Goal: Task Accomplishment & Management: Manage account settings

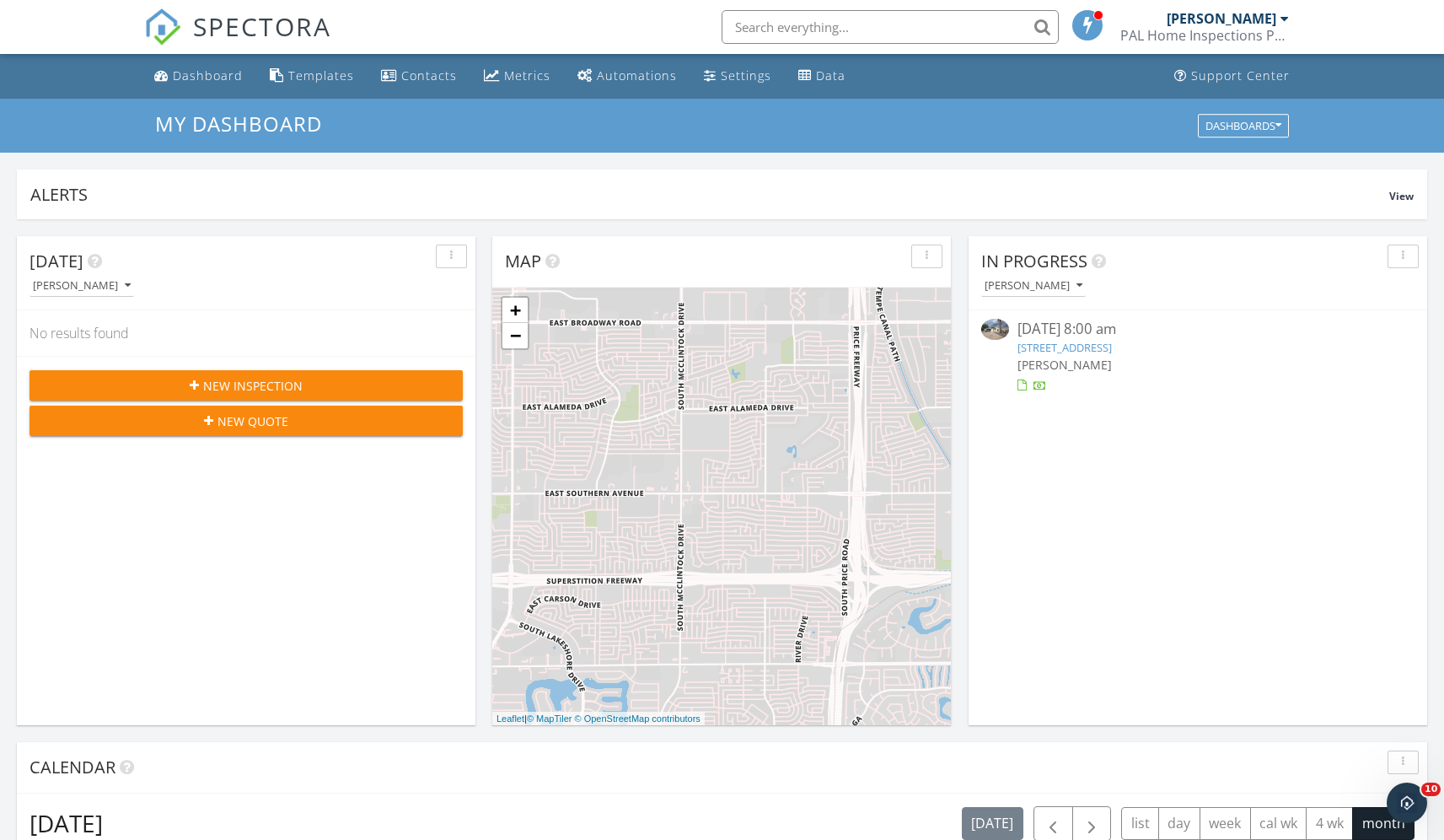
click at [715, 350] on link "222 S 54th Pl , Mesa, AZ 85206" at bounding box center [1065, 348] width 95 height 15
